Goal: Answer question/provide support

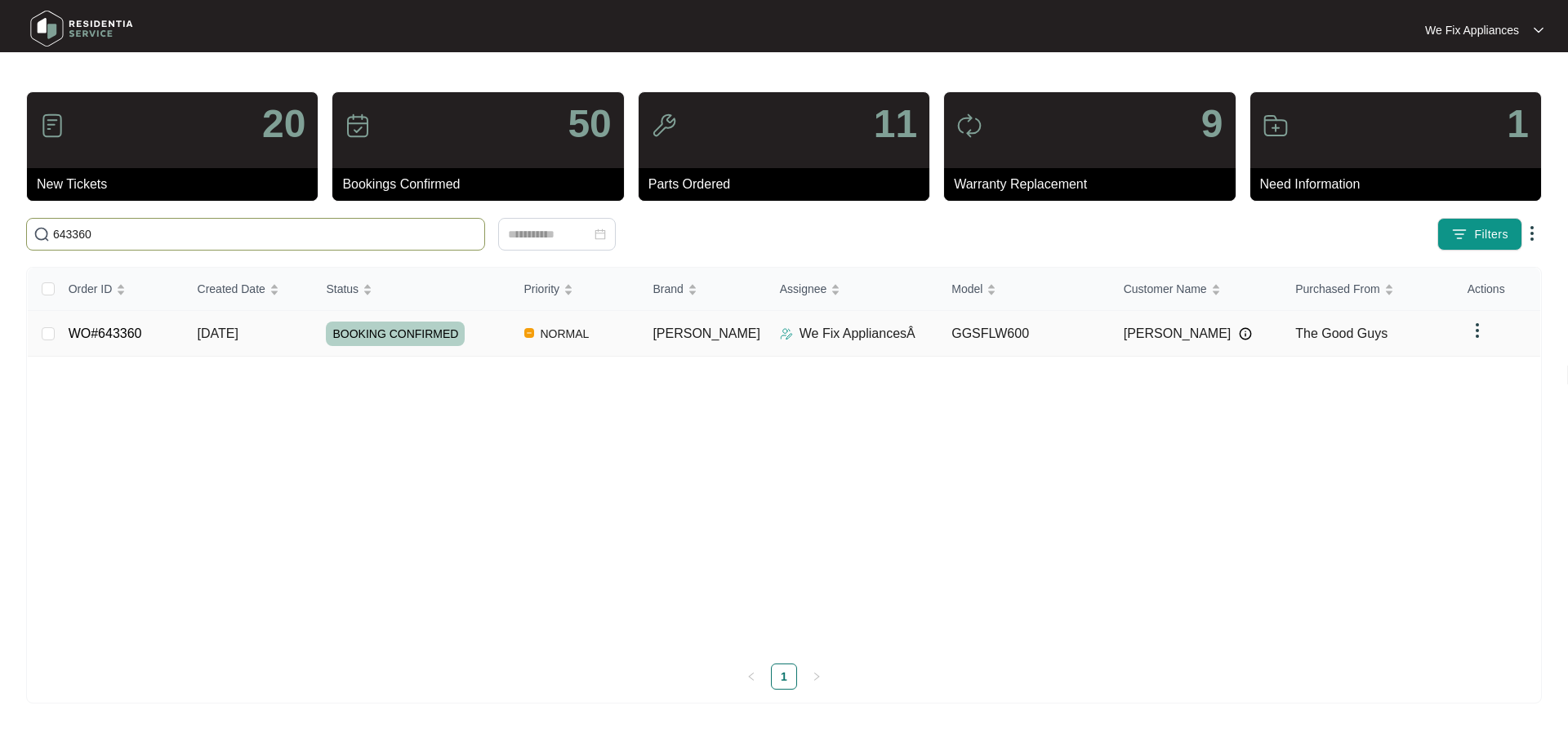
type input "643360"
click at [112, 321] on td "WO#643360" at bounding box center [120, 334] width 129 height 45
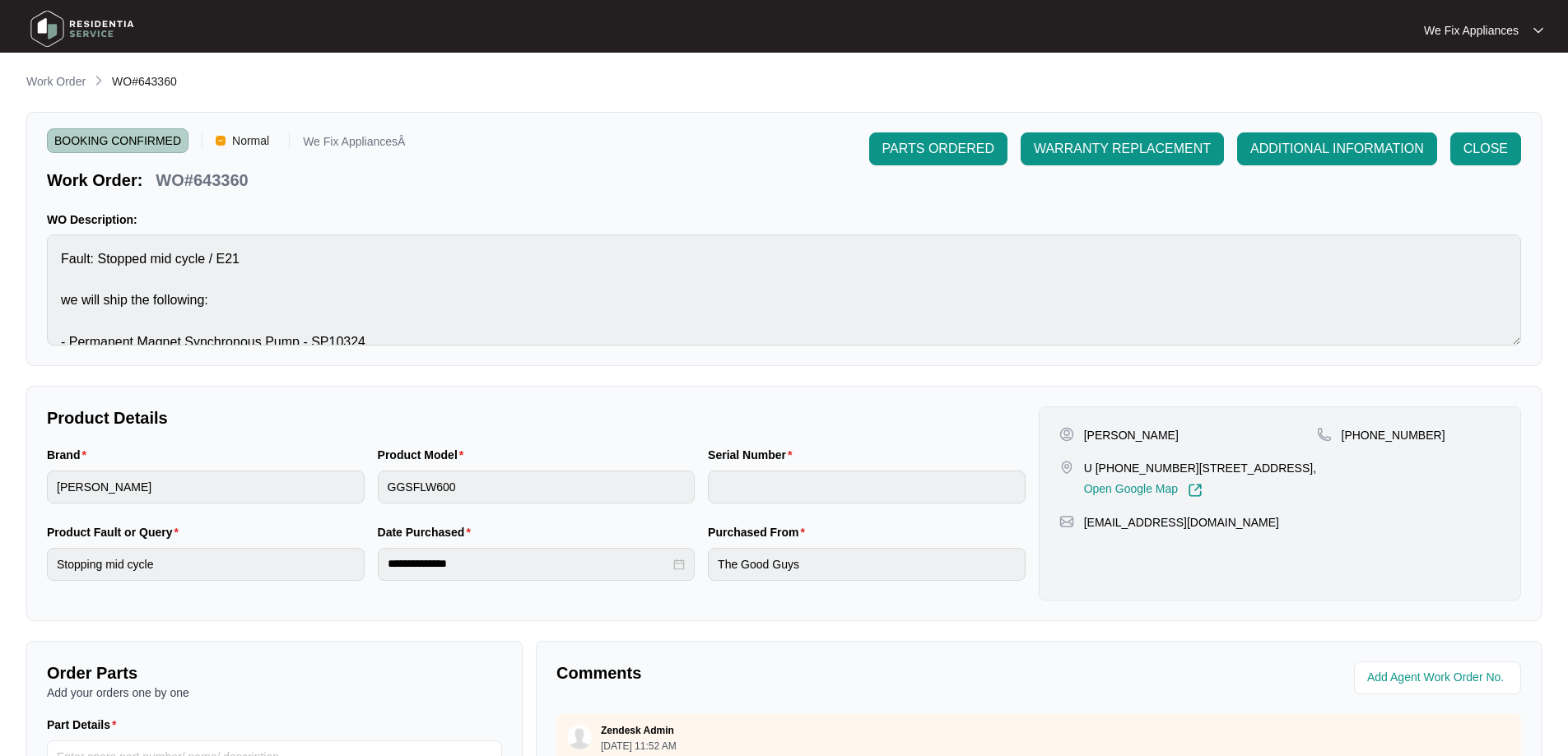
scroll to position [329, 0]
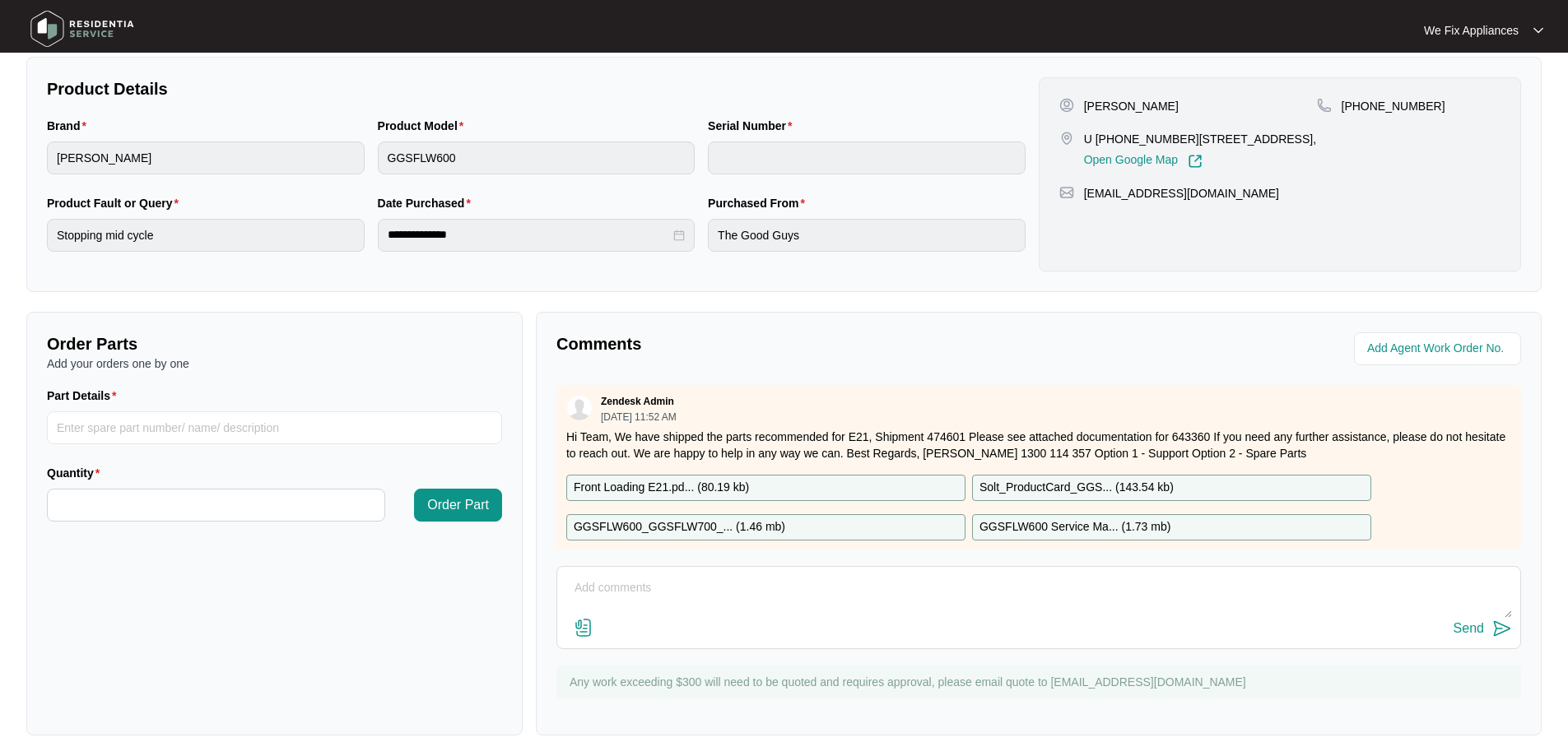
click at [688, 605] on textarea at bounding box center [1039, 596] width 947 height 43
type textarea "h"
type textarea "Hi team, customer cancelled todays service on our answer machine, tried calling…"
click at [1477, 629] on div "Send" at bounding box center [1469, 629] width 31 height 15
click at [106, 33] on img at bounding box center [82, 29] width 115 height 49
